Goal: Transaction & Acquisition: Purchase product/service

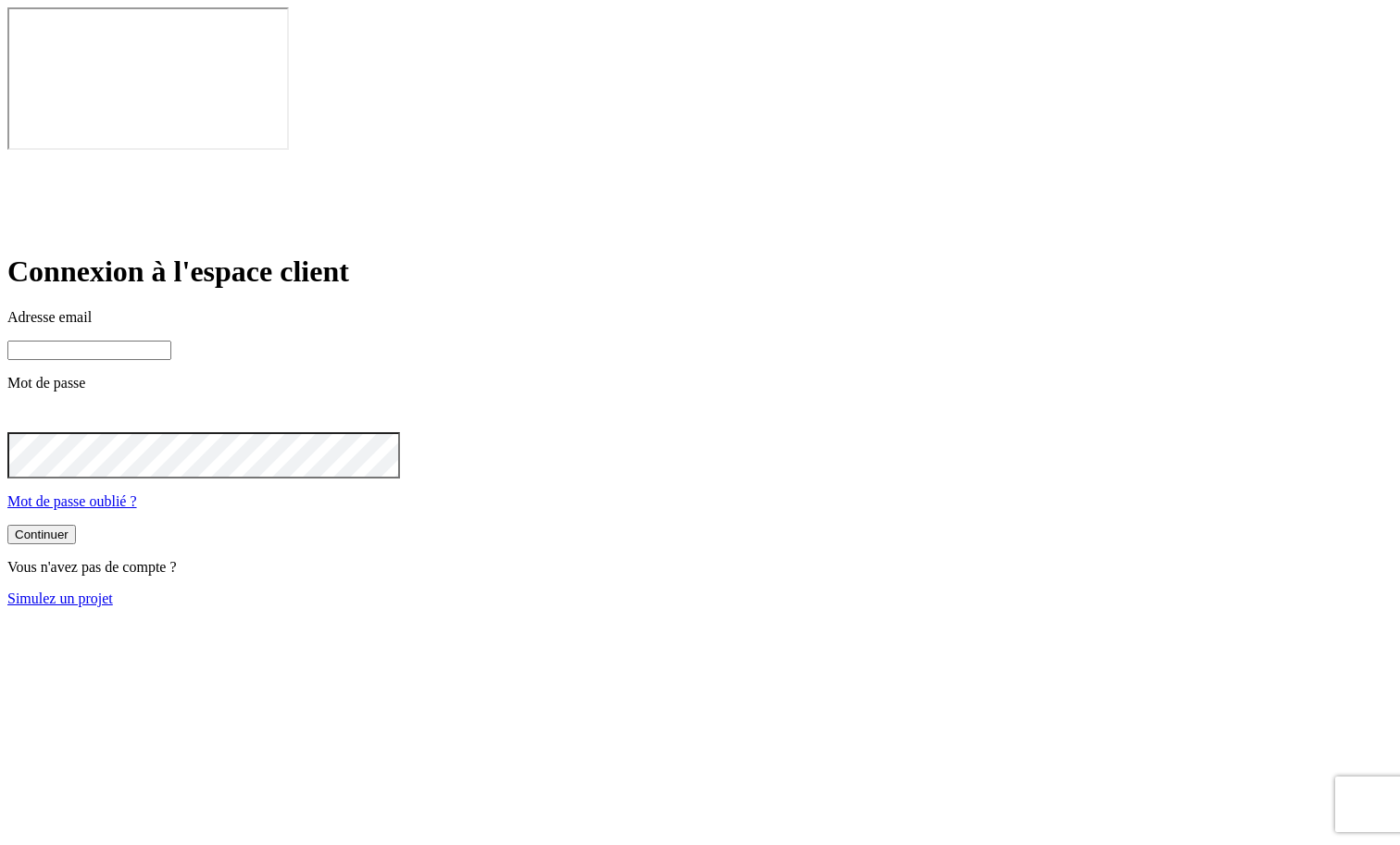
click at [172, 341] on input at bounding box center [89, 350] width 164 height 19
type input "[PERSON_NAME][DOMAIN_NAME][EMAIL_ADDRESS][DOMAIN_NAME]"
click at [76, 527] on button "Continuer" at bounding box center [41, 536] width 69 height 19
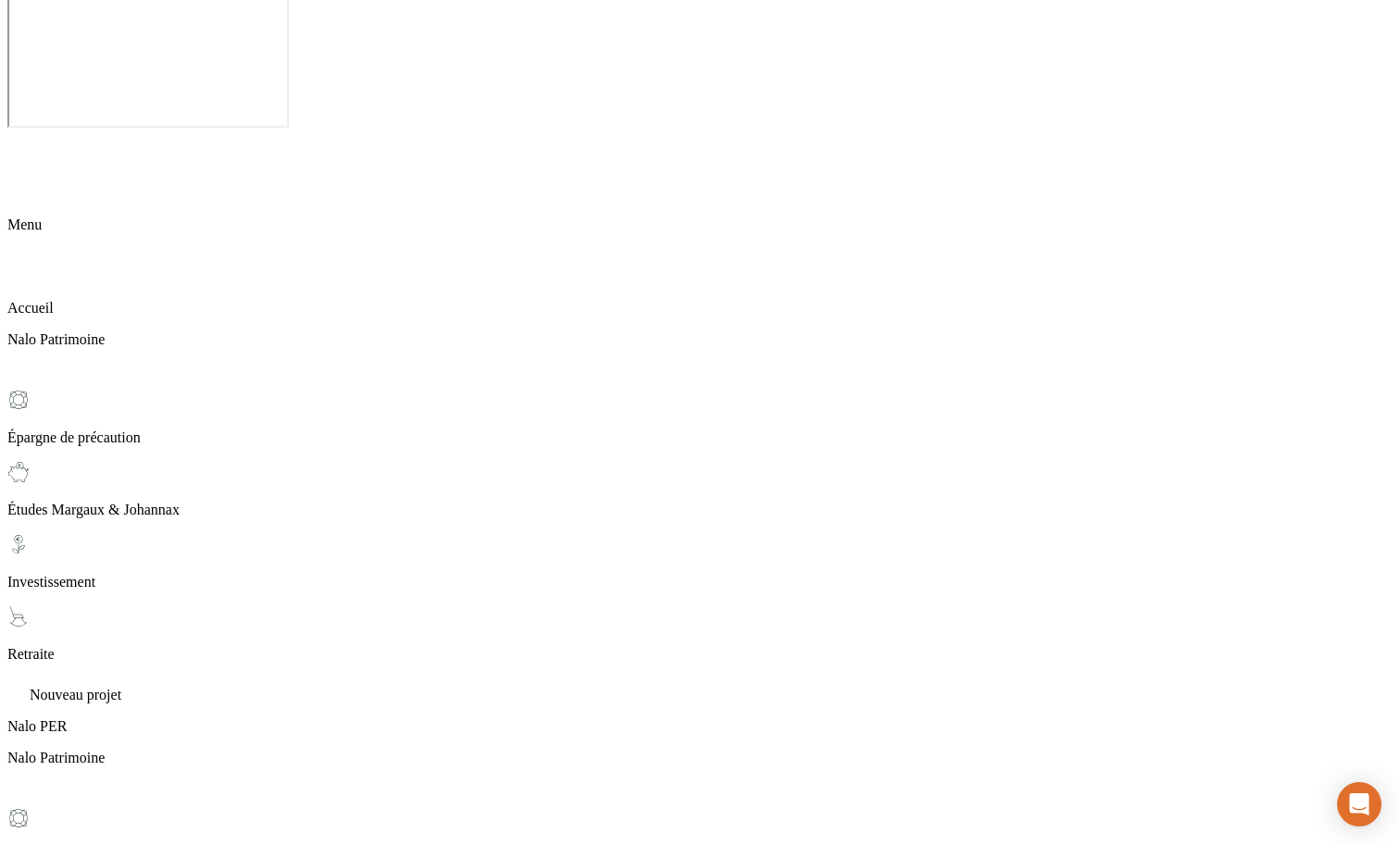
scroll to position [36, 0]
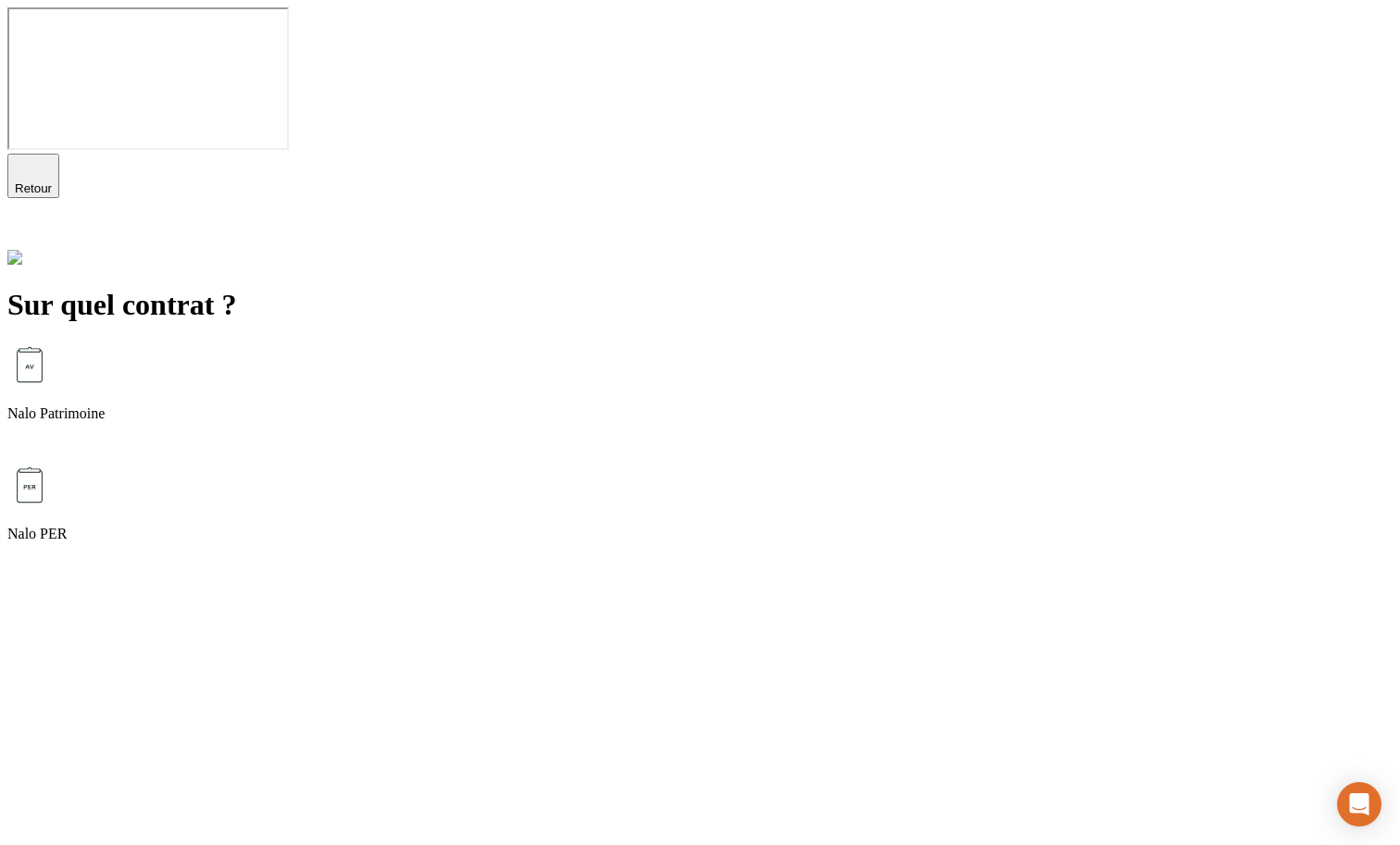
click at [688, 342] on div "Nalo Patrimoine" at bounding box center [700, 402] width 1385 height 121
click at [544, 526] on p "Études Margaux & Johannax" at bounding box center [700, 534] width 1385 height 17
click at [172, 374] on input "text" at bounding box center [89, 383] width 164 height 19
type input "100"
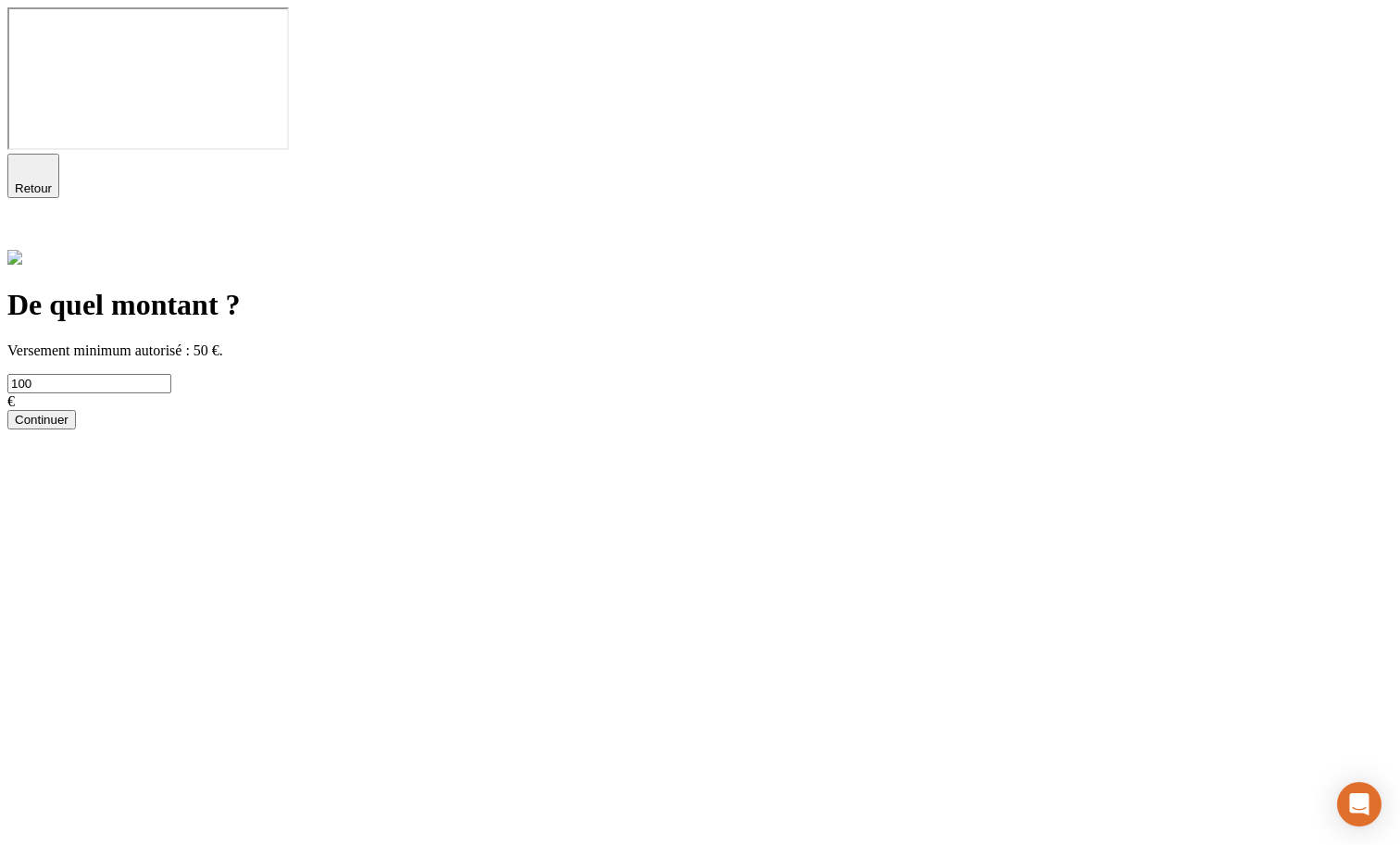
click at [69, 413] on div "Continuer" at bounding box center [42, 420] width 54 height 14
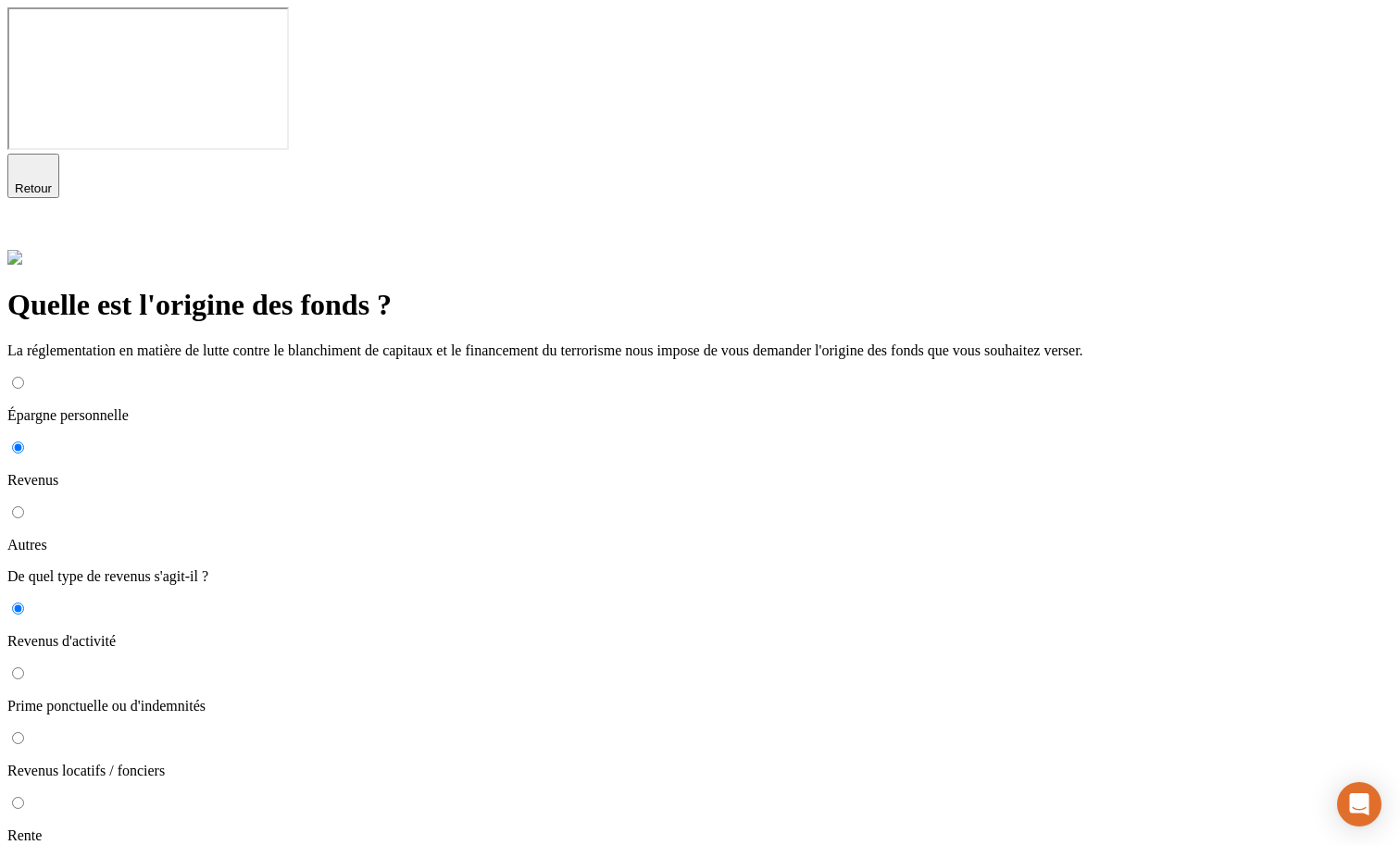
click at [406, 537] on p "Autres" at bounding box center [700, 545] width 1385 height 17
click at [24, 507] on input "Autres" at bounding box center [18, 513] width 12 height 12
radio input "true"
click at [45, 600] on button "button" at bounding box center [25, 621] width 37 height 43
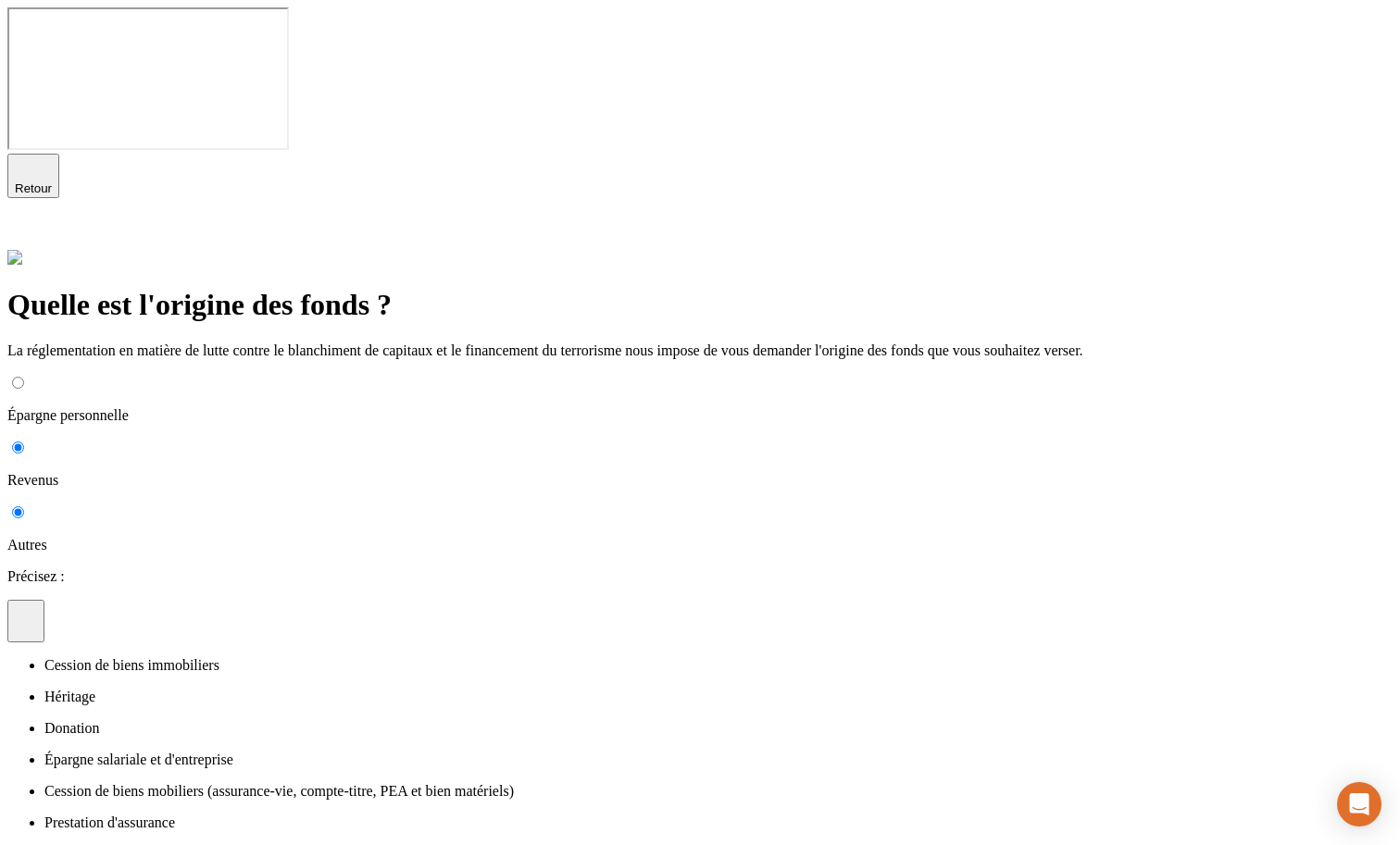
click at [443, 688] on li "Héritage" at bounding box center [718, 696] width 1348 height 17
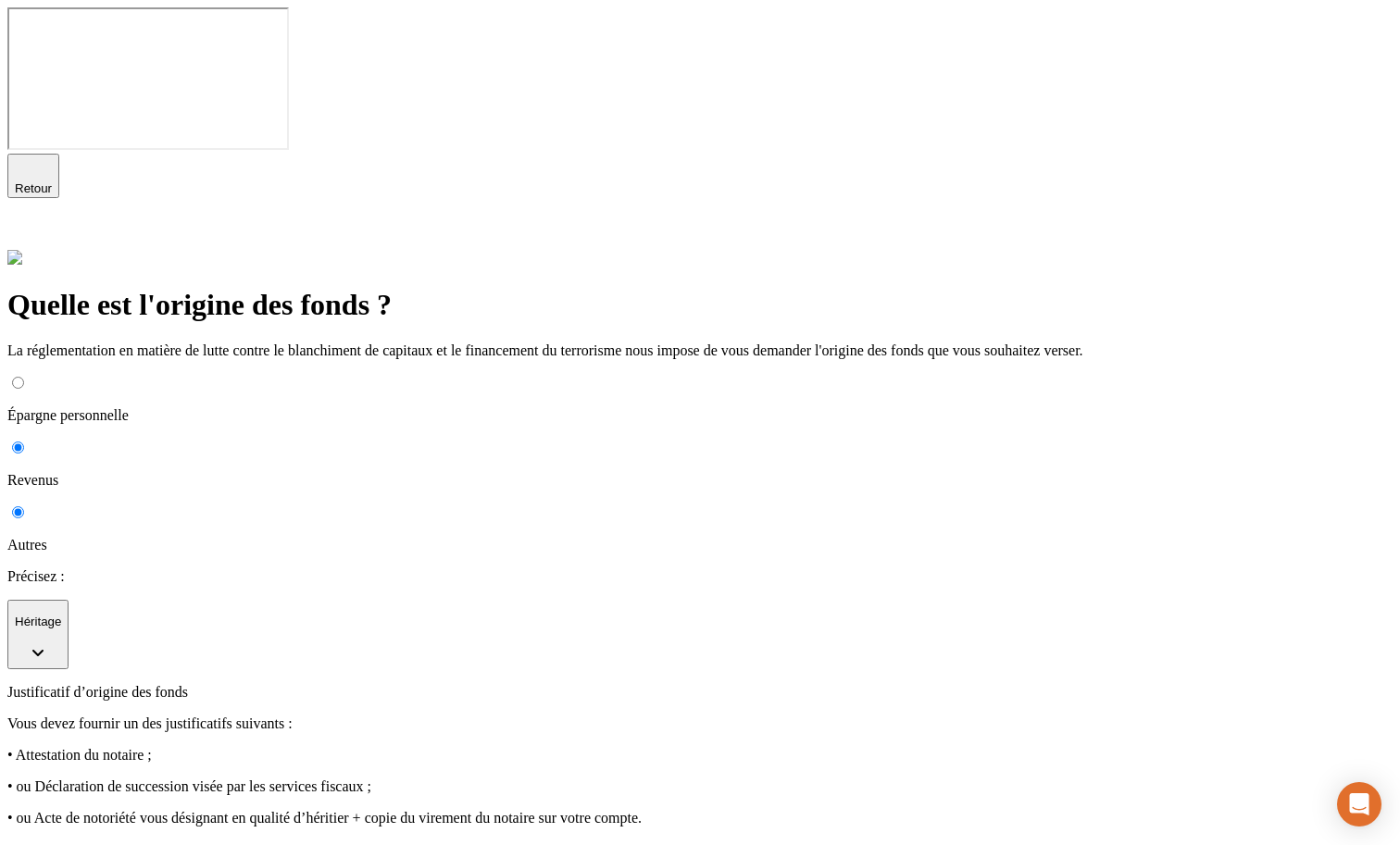
click at [69, 600] on button "Héritage" at bounding box center [37, 634] width 61 height 70
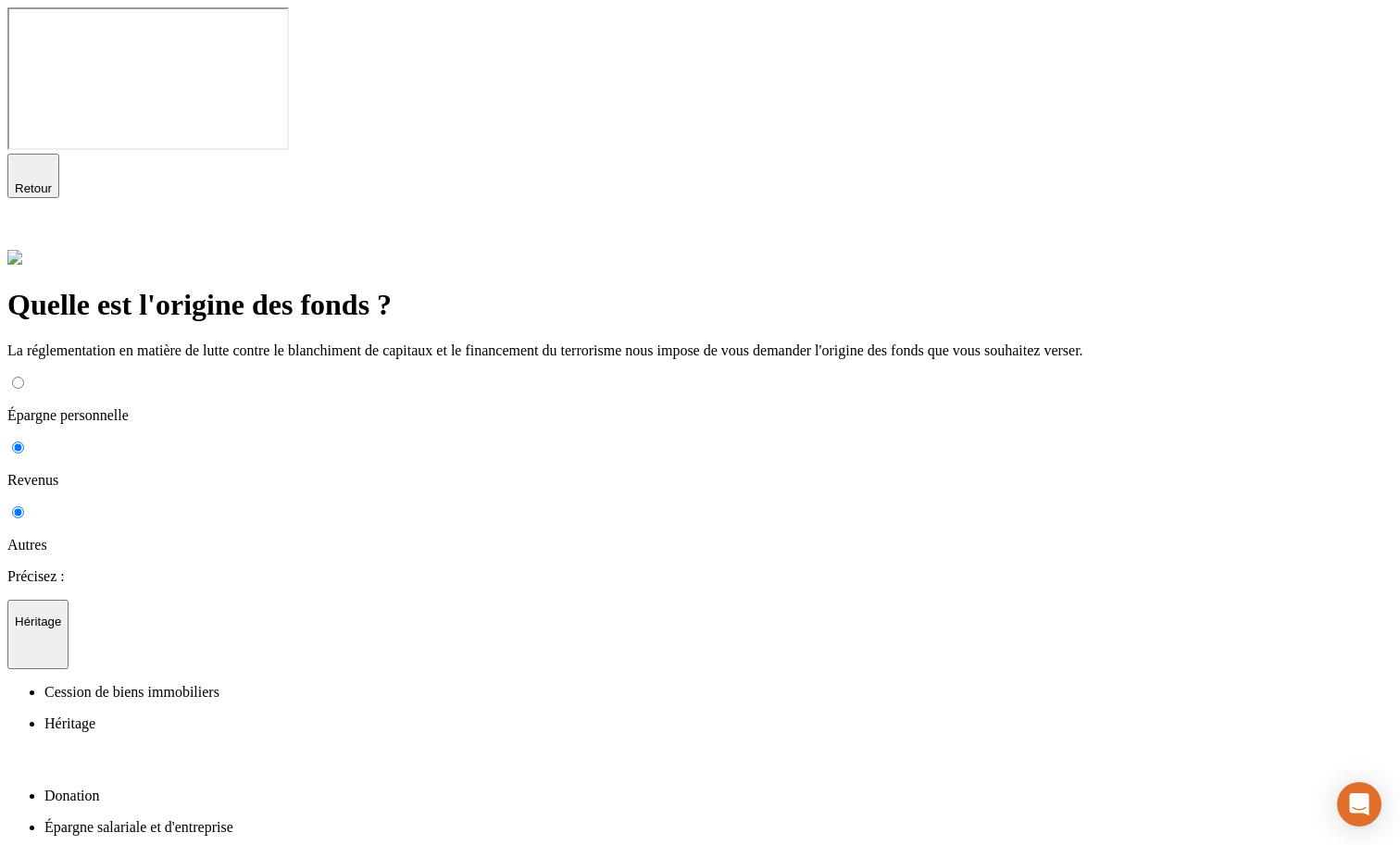
click at [472, 715] on li "Héritage" at bounding box center [718, 744] width 1348 height 58
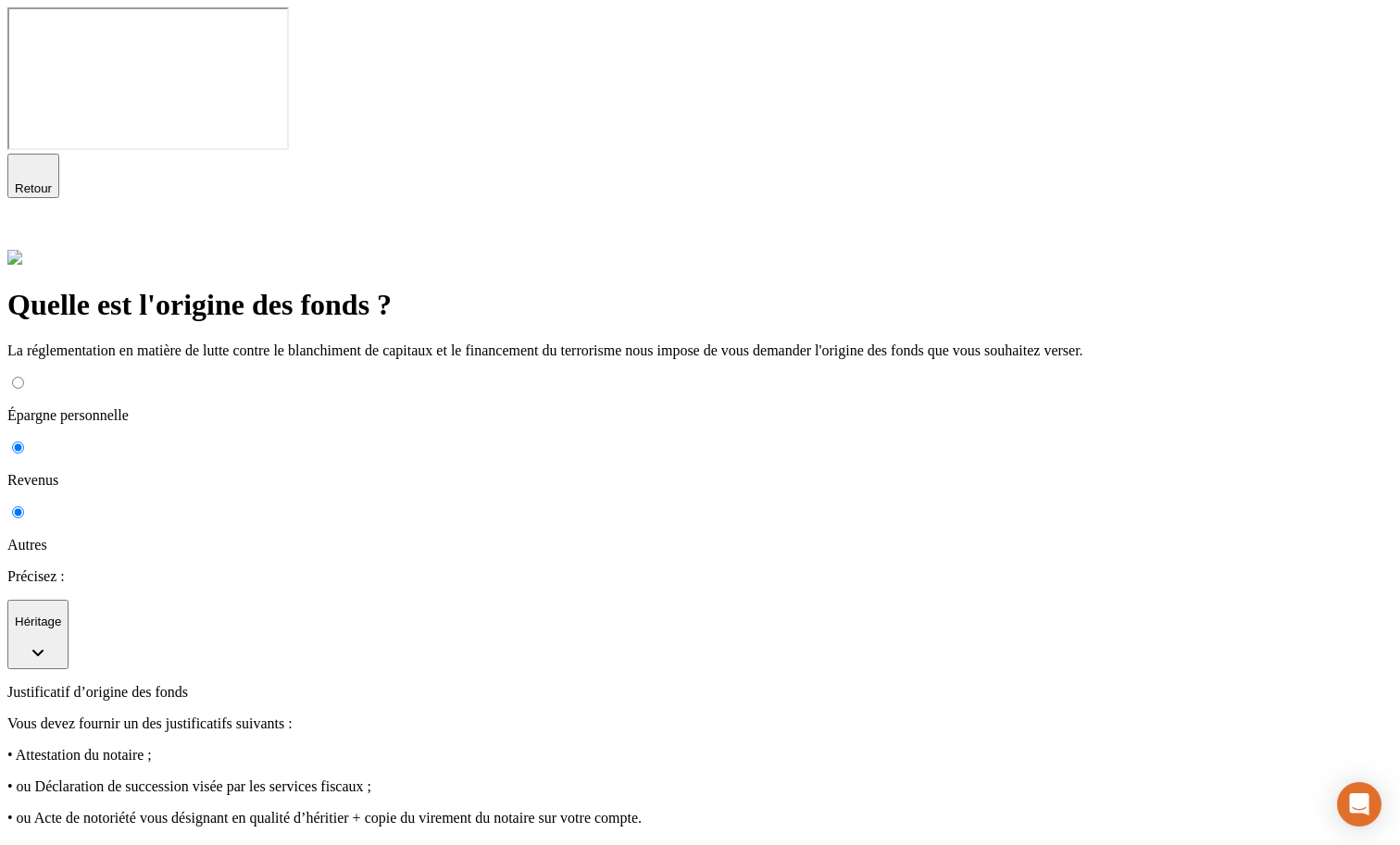
click at [30, 224] on icon at bounding box center [18, 235] width 22 height 22
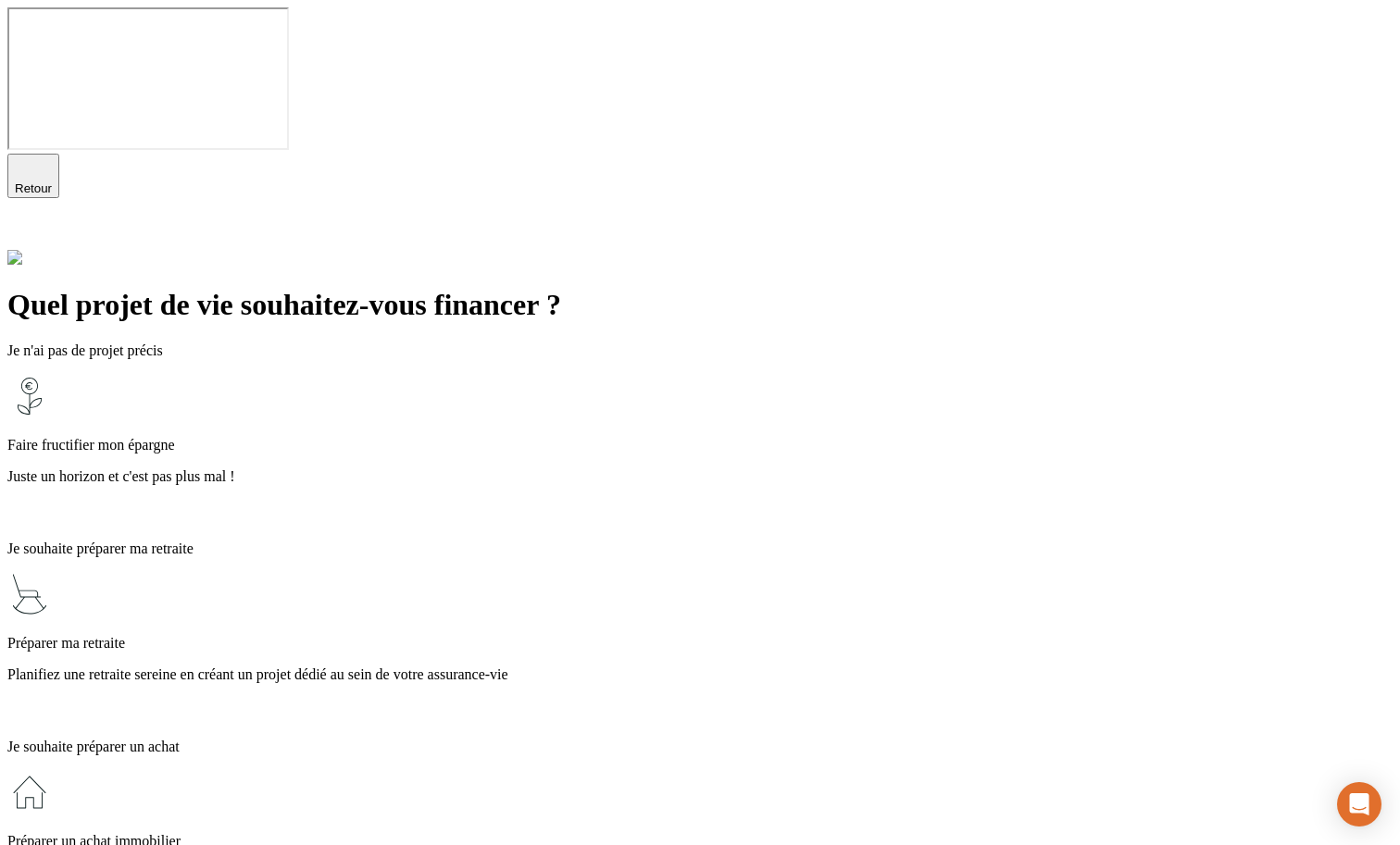
click at [532, 469] on p "Juste un horizon et c'est pas plus mal !" at bounding box center [700, 477] width 1385 height 17
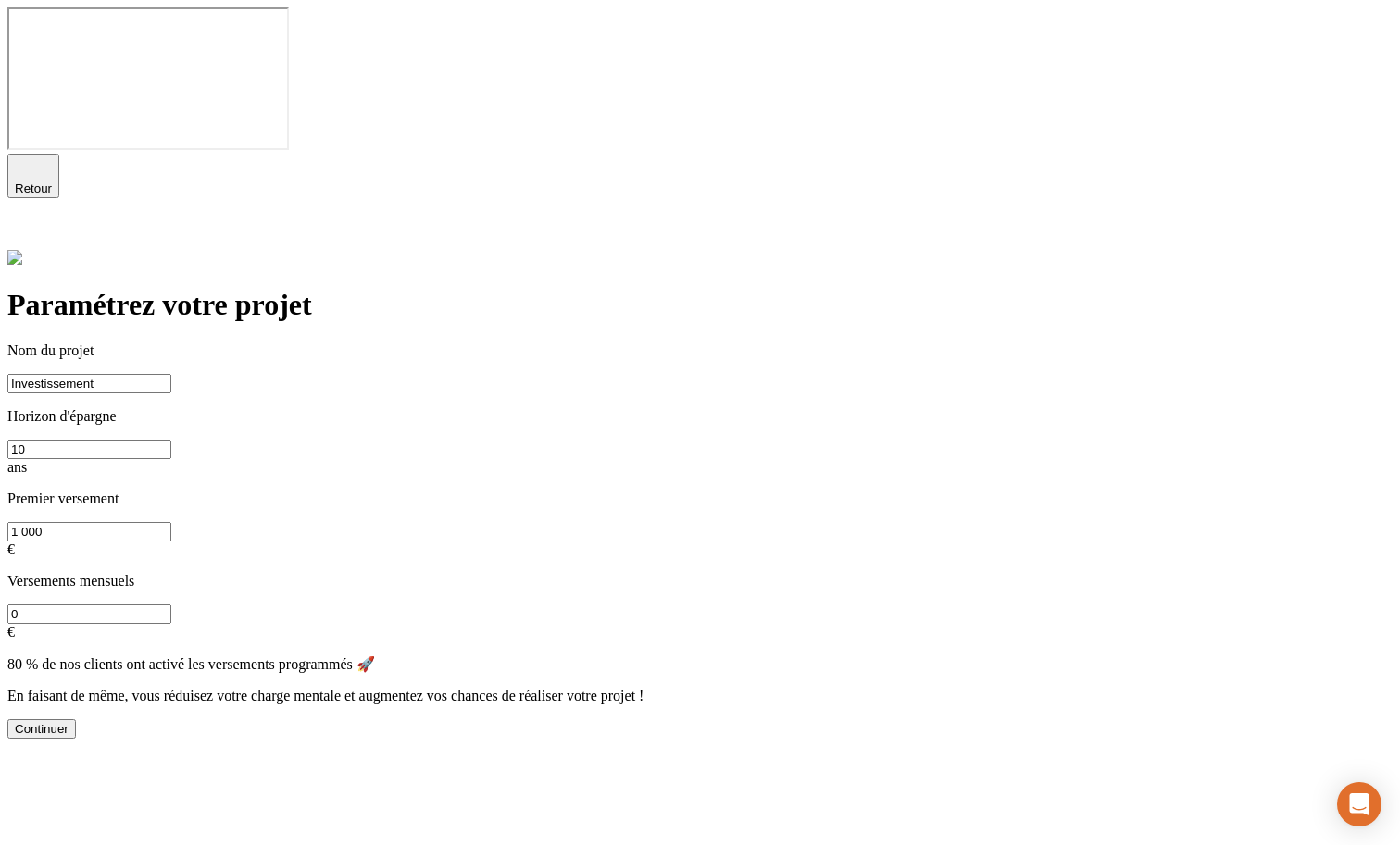
click at [69, 722] on div "Continuer" at bounding box center [42, 729] width 54 height 14
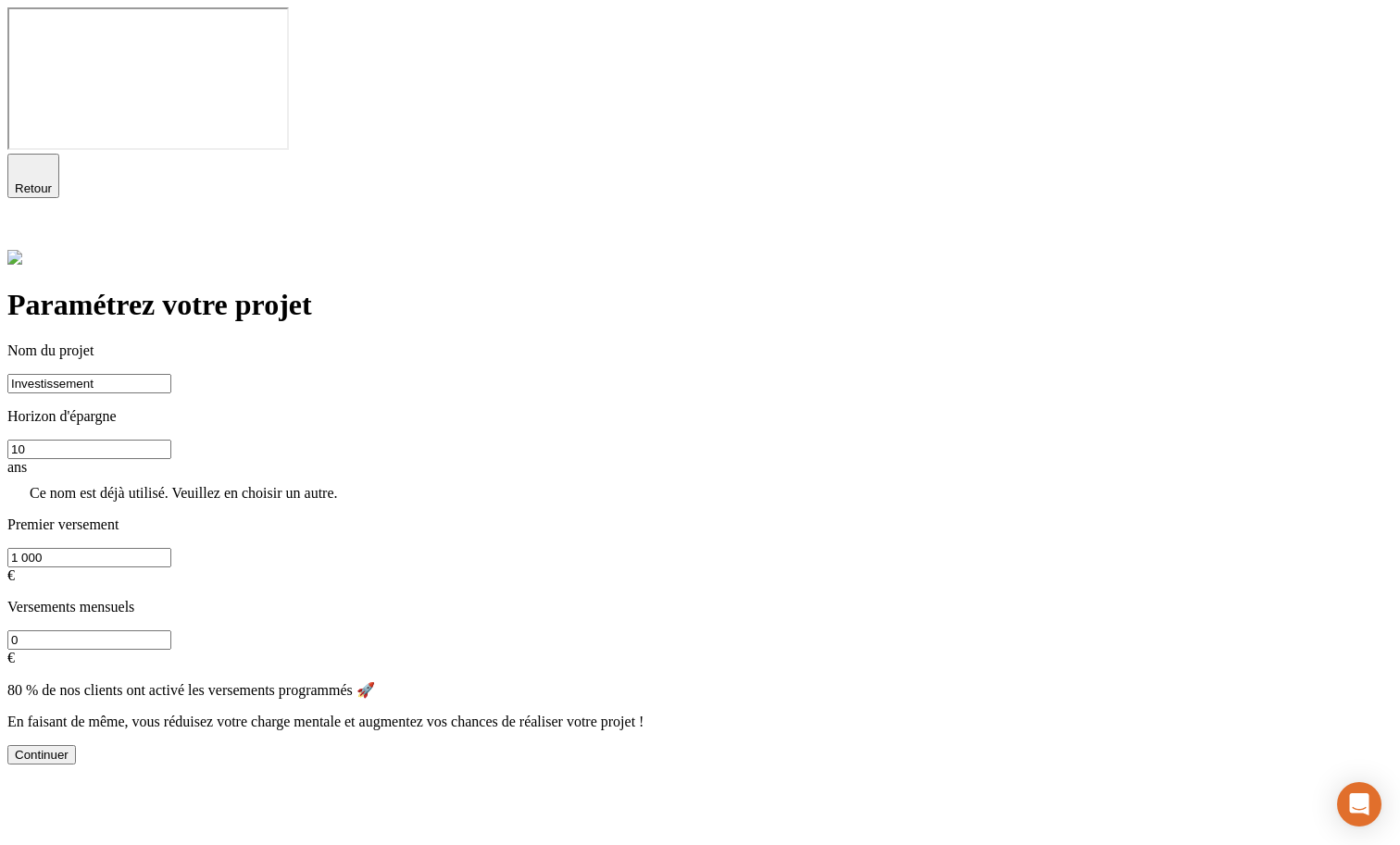
click at [172, 374] on input "Investissement" at bounding box center [89, 383] width 164 height 19
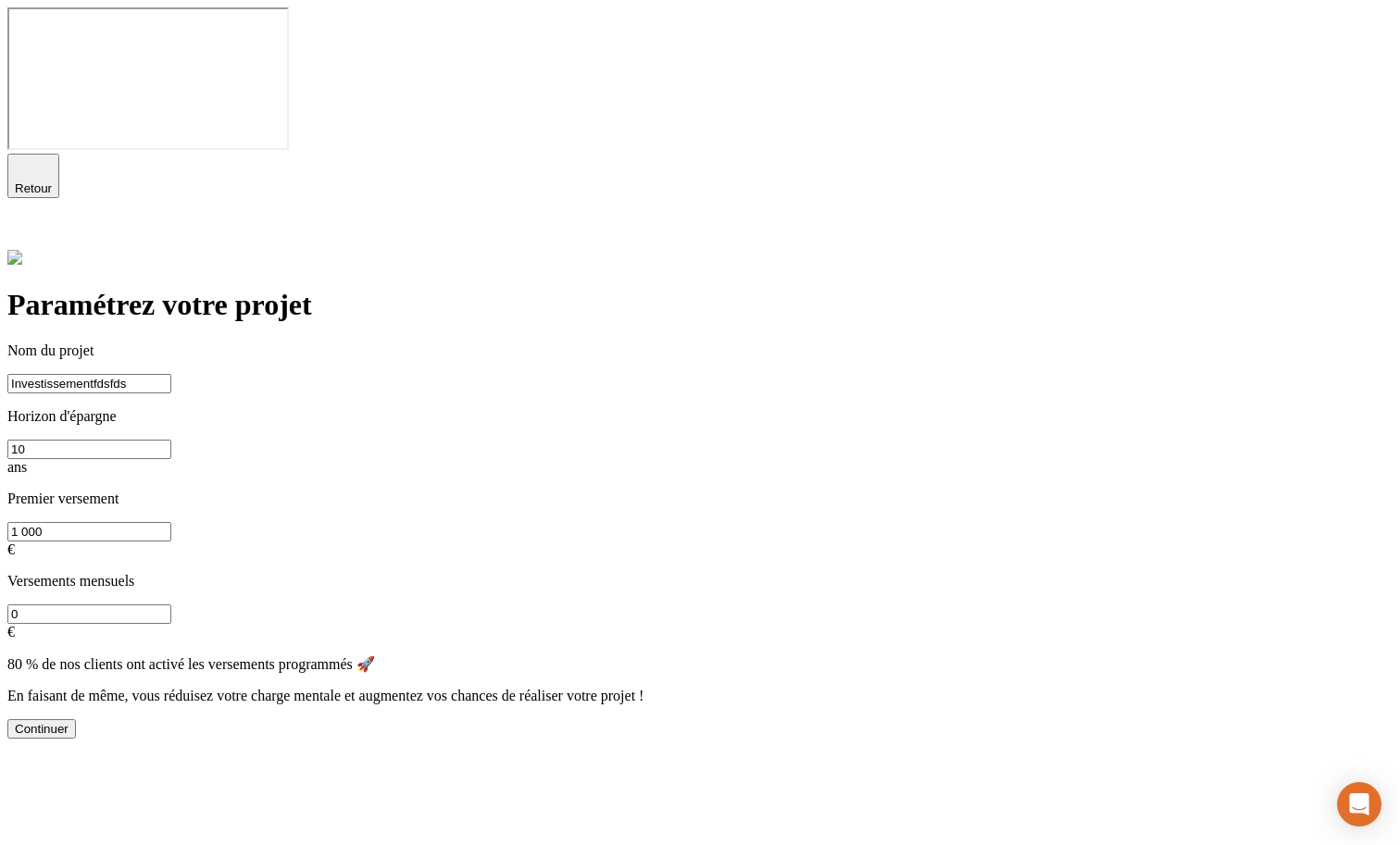
type input "Investissementfdsfds"
click at [69, 722] on div "Continuer" at bounding box center [42, 729] width 54 height 14
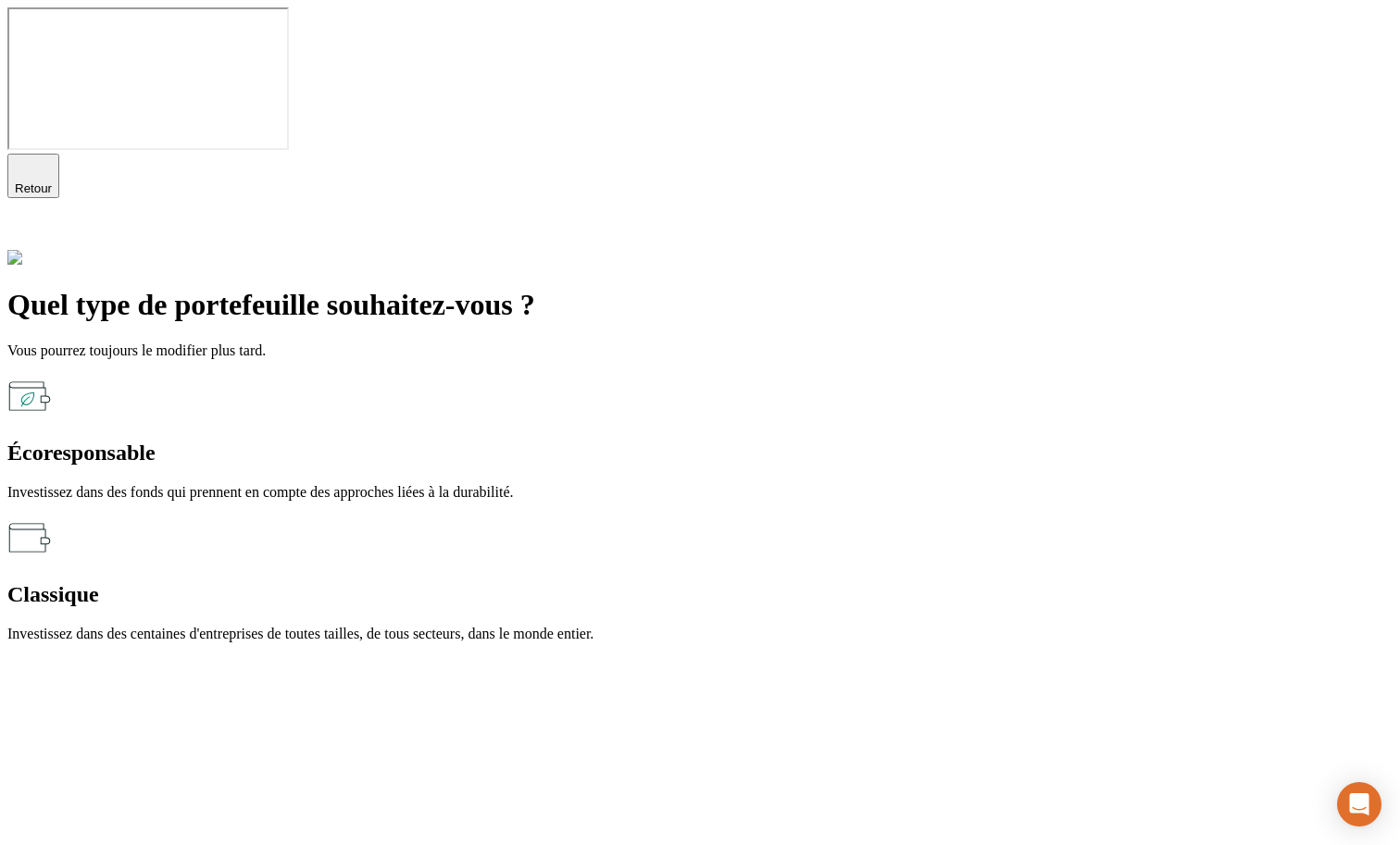
click at [489, 484] on p "Investissez dans des fonds qui prennent en compte des approches liées à la dura…" at bounding box center [700, 492] width 1385 height 17
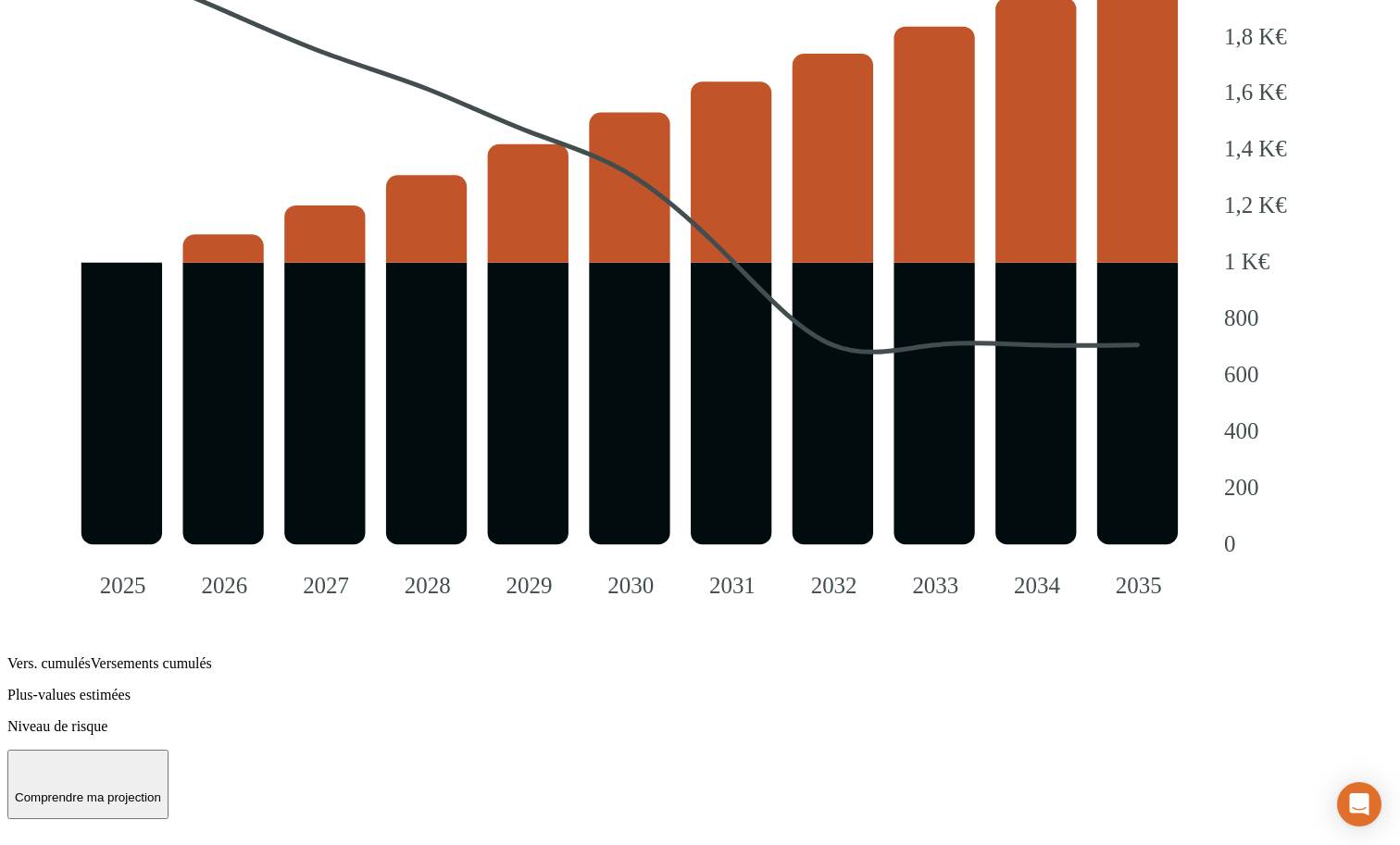
scroll to position [1981, 0]
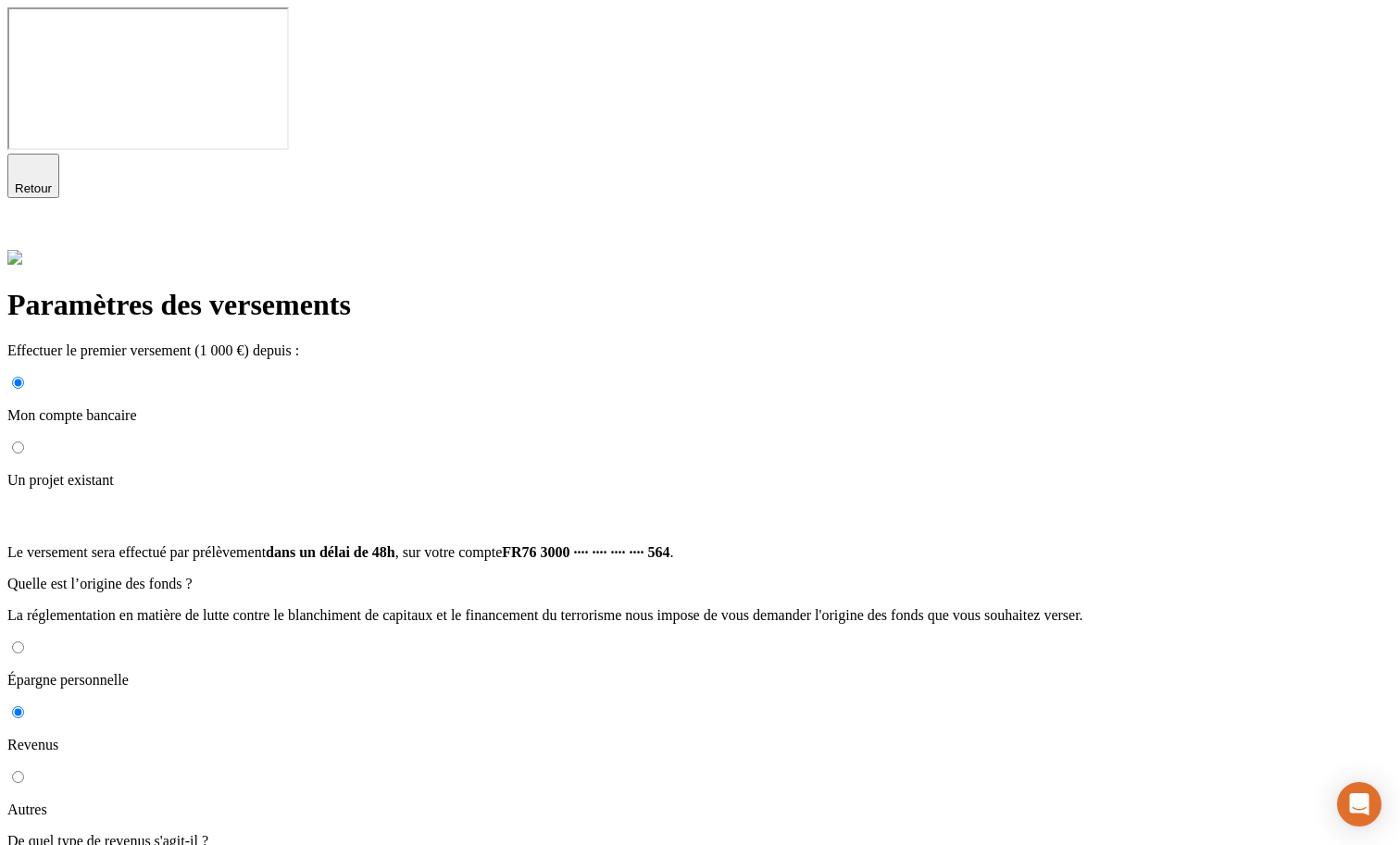
scroll to position [71, 0]
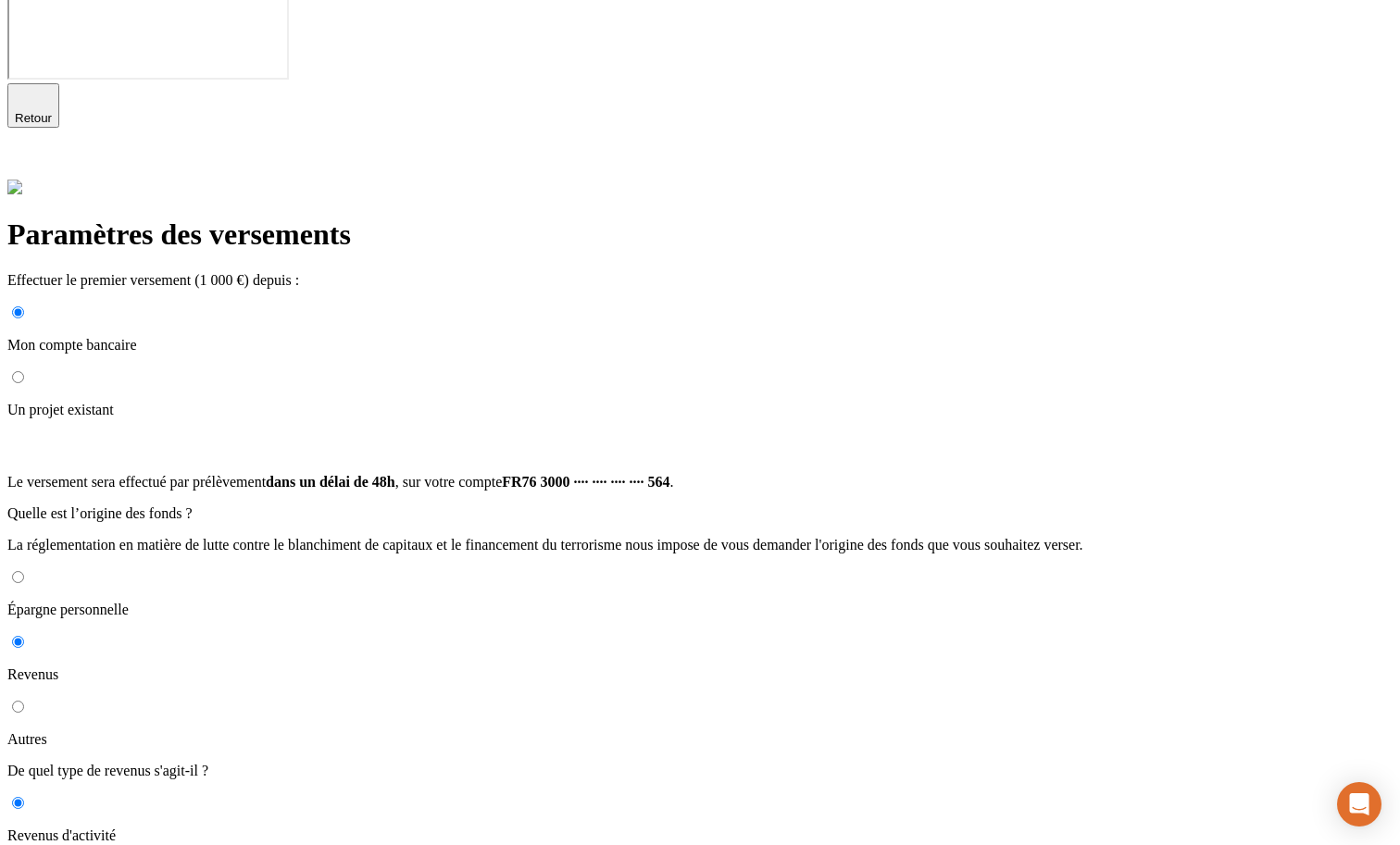
click at [24, 701] on input "Autres" at bounding box center [18, 707] width 12 height 12
radio input "true"
